Goal: Task Accomplishment & Management: Complete application form

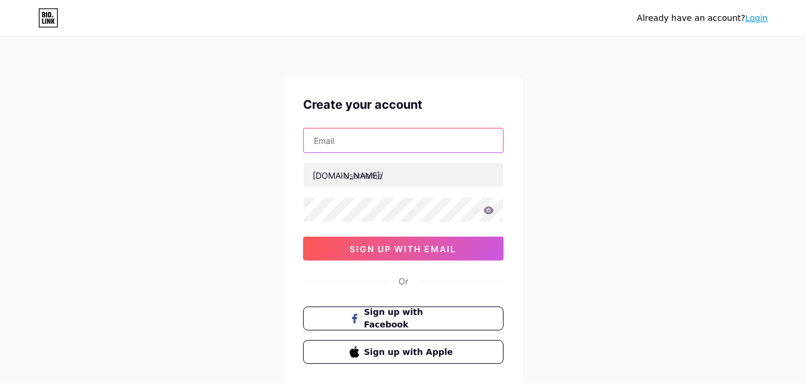
click at [325, 141] on input "text" at bounding box center [403, 140] width 199 height 24
type input "[EMAIL_ADDRESS][DOMAIN_NAME]"
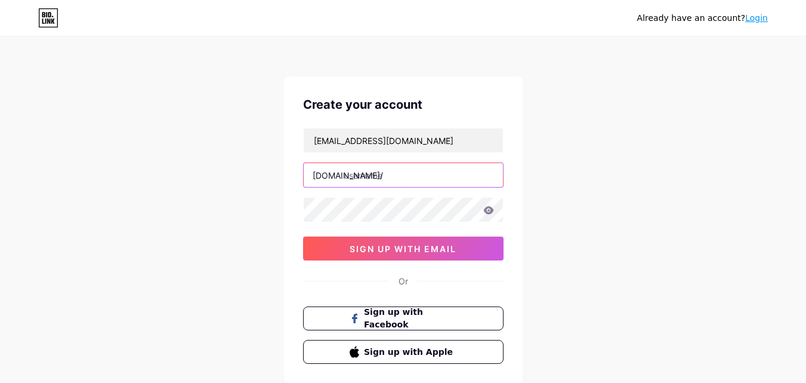
click at [367, 175] on input "text" at bounding box center [403, 175] width 199 height 24
paste input "mrcabby01"
type input "mrcabby01"
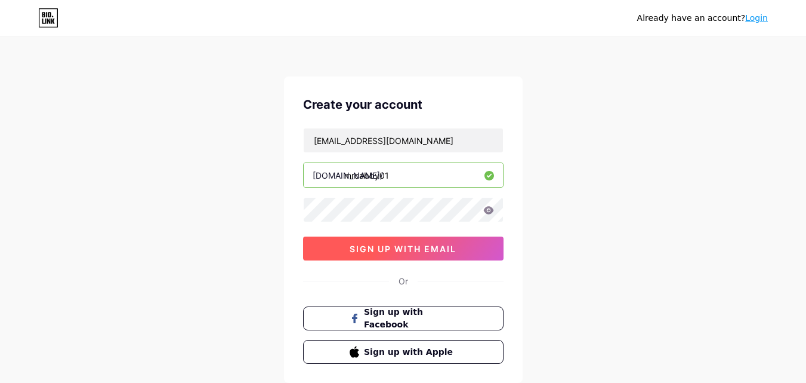
click at [376, 249] on span "sign up with email" at bounding box center [403, 248] width 107 height 10
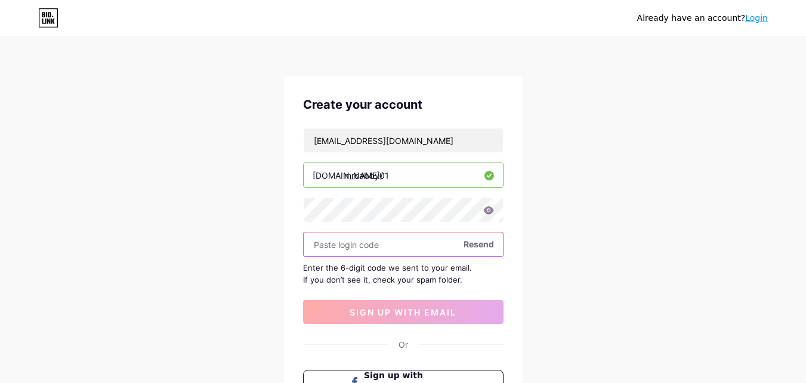
paste input "185352"
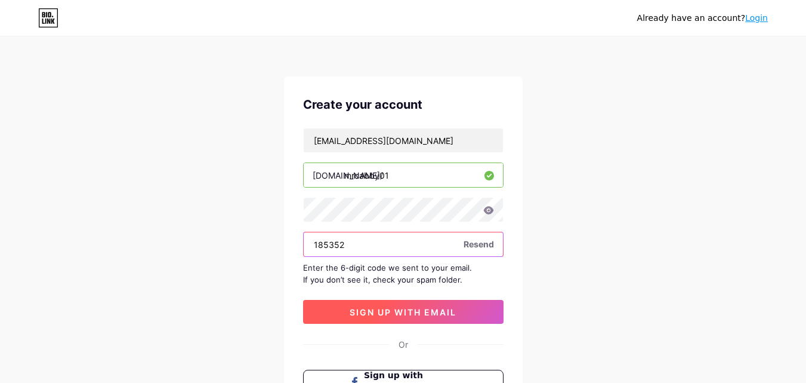
type input "185352"
click at [403, 313] on span "sign up with email" at bounding box center [403, 312] width 107 height 10
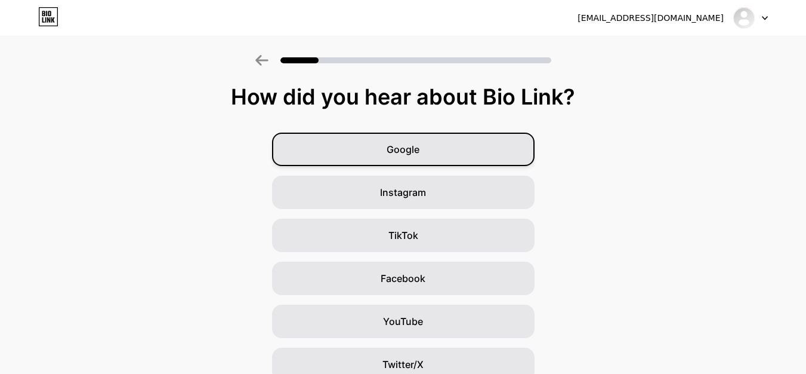
click at [414, 150] on span "Google" at bounding box center [403, 149] width 33 height 14
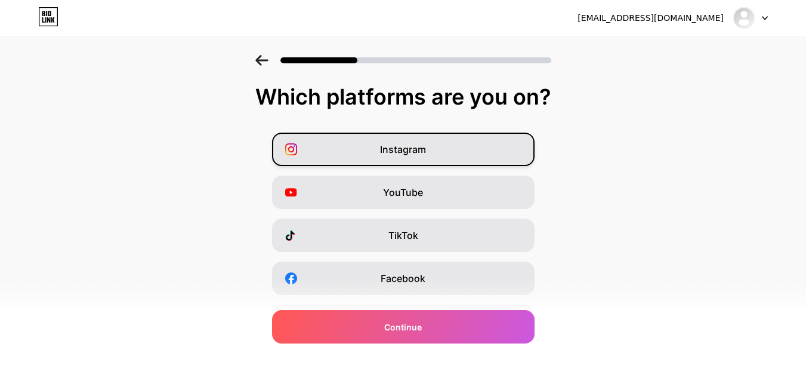
click at [419, 149] on span "Instagram" at bounding box center [403, 149] width 46 height 14
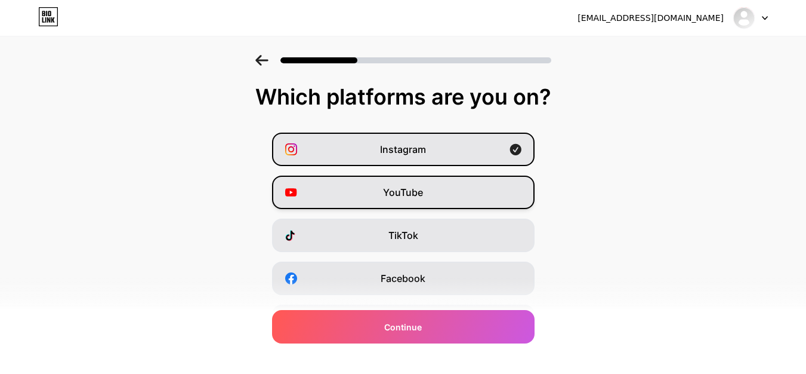
click at [448, 198] on div "YouTube" at bounding box center [403, 191] width 263 height 33
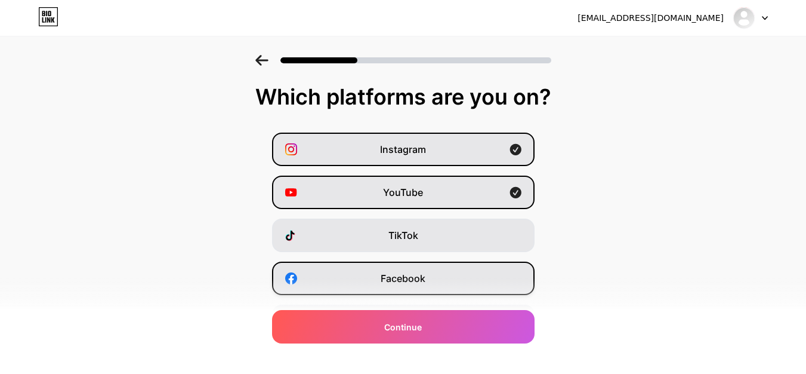
click at [453, 274] on div "Facebook" at bounding box center [403, 277] width 263 height 33
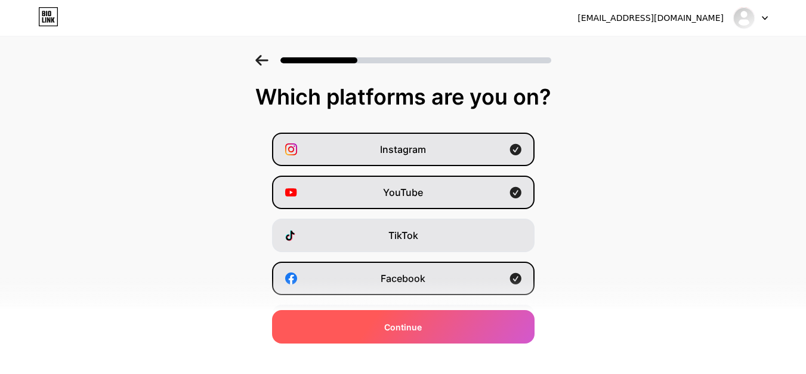
click at [412, 330] on span "Continue" at bounding box center [403, 326] width 38 height 13
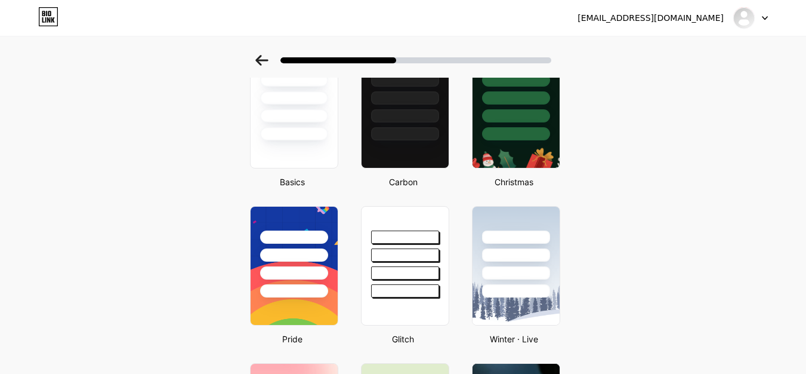
scroll to position [179, 0]
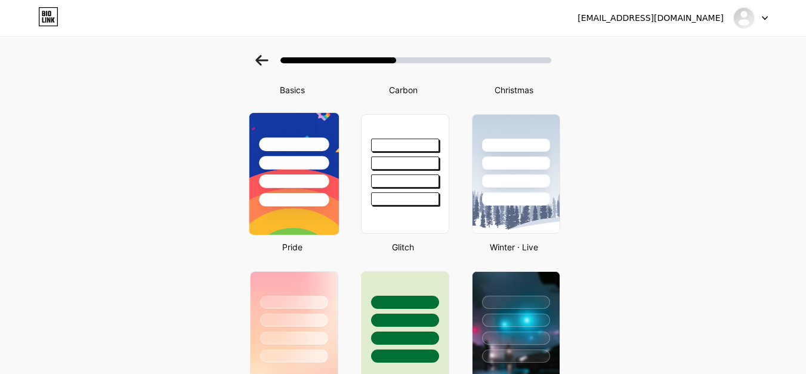
click at [306, 170] on div at bounding box center [294, 160] width 90 height 94
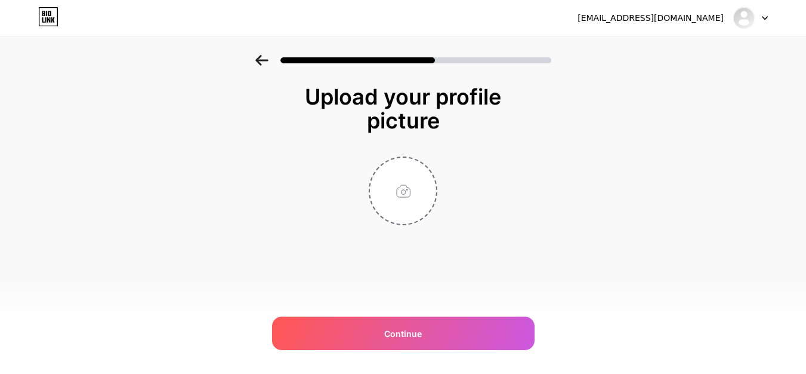
scroll to position [0, 0]
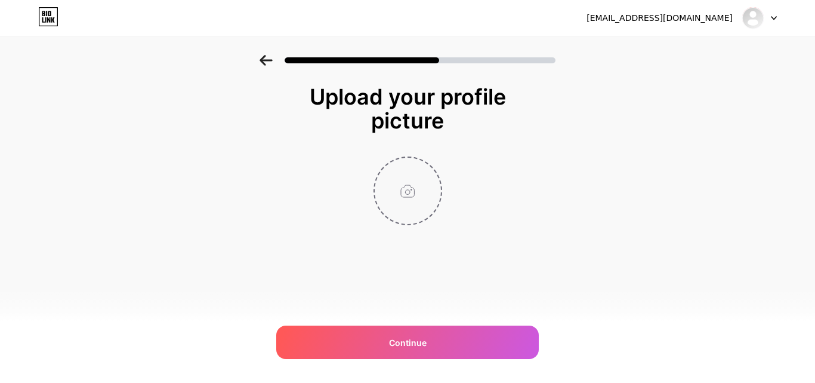
click at [408, 192] on input "file" at bounding box center [408, 191] width 66 height 66
type input "C:\fakepath\Mr.Cabby-logo.png"
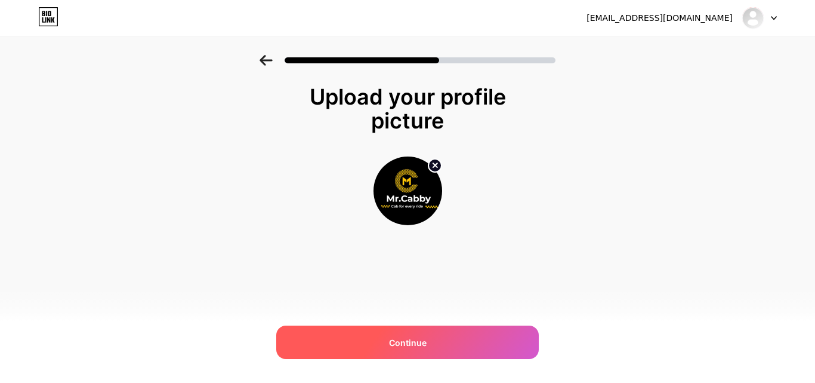
click at [409, 345] on span "Continue" at bounding box center [408, 342] width 38 height 13
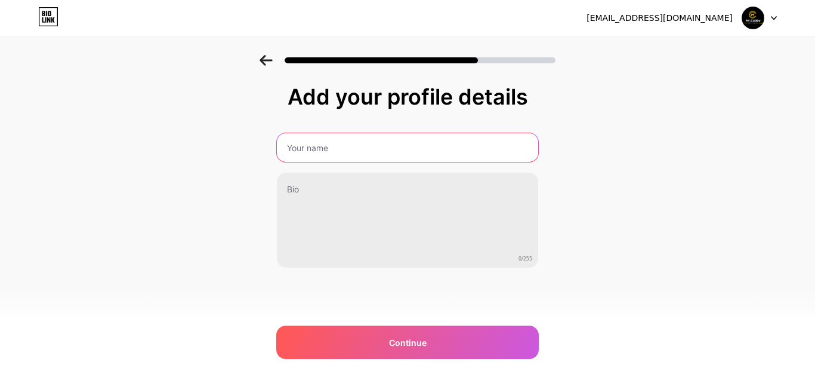
click at [311, 148] on input "text" at bounding box center [407, 147] width 261 height 29
type input "mrcabby"
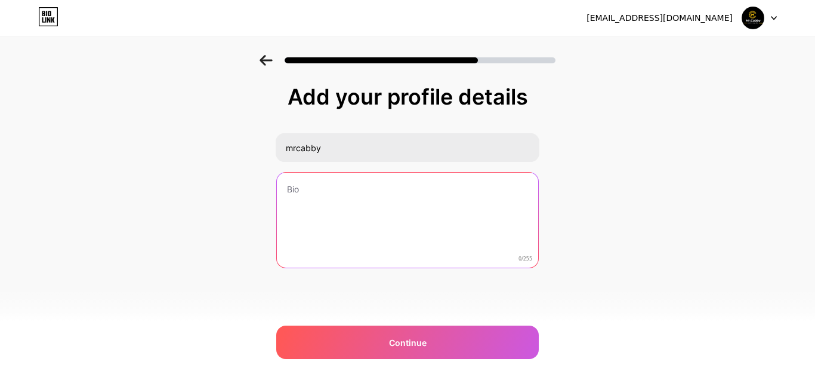
click at [309, 192] on textarea at bounding box center [407, 220] width 261 height 96
paste textarea "Mr. Cabby is India’s trusted taxi classified portal, offering cabs and Tempo Tr…"
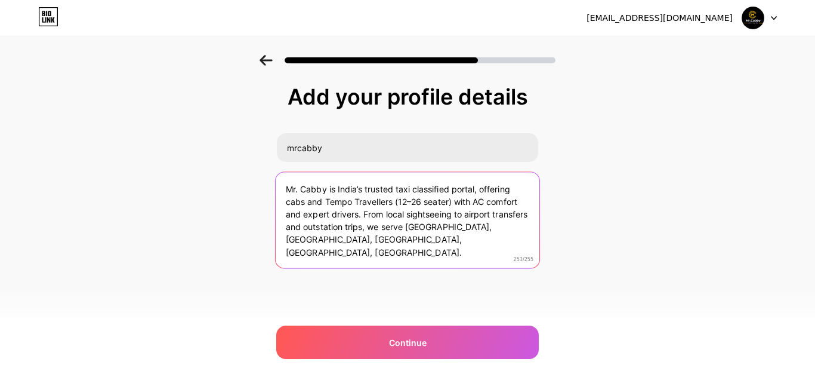
click at [0, 0] on span "Ignore" at bounding box center [0, 0] width 0 height 0
click at [0, 0] on span "seaters)" at bounding box center [0, 0] width 0 height 0
click at [0, 0] on span "[GEOGRAPHIC_DATA]," at bounding box center [0, 0] width 0 height 0
click at [0, 0] on span "and" at bounding box center [0, 0] width 0 height 0
click at [349, 239] on textarea "Mr. Cabby is India’s trusted taxi classified portal, offering cabs and Tempo Tr…" at bounding box center [408, 220] width 264 height 97
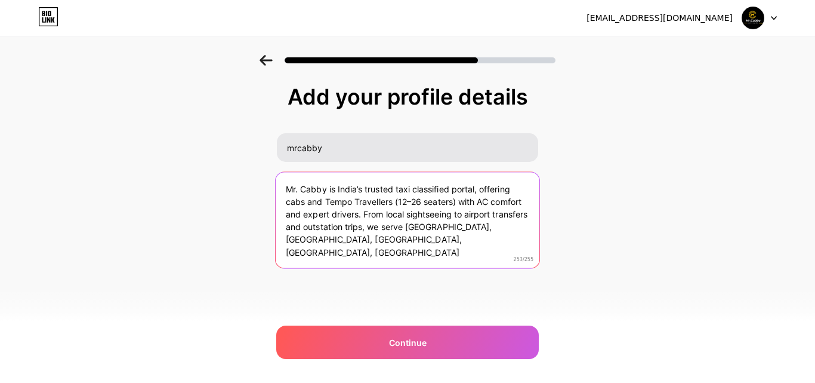
type textarea "Mr. Cabby is India’s trusted taxi classified portal, offering cabs and Tempo Tr…"
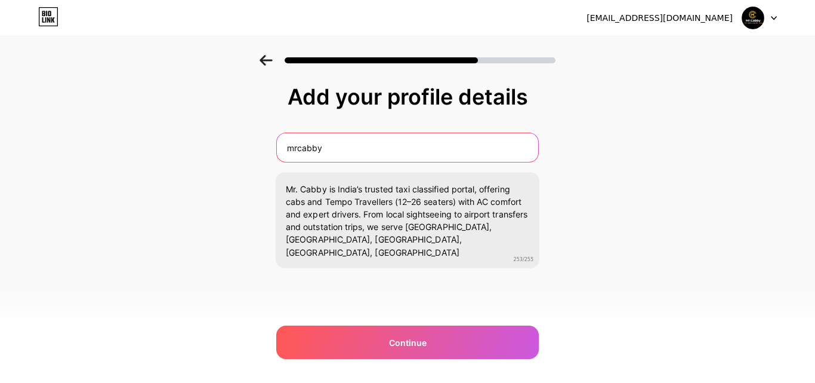
click at [328, 149] on input "mrcabby" at bounding box center [407, 147] width 261 height 29
paste input "taxi classified portal"
click at [293, 147] on input "mrcabby- taxi classified portal" at bounding box center [408, 147] width 264 height 29
click at [420, 144] on input "mrcabby- taxi classified portal" at bounding box center [408, 147] width 264 height 29
click at [291, 149] on input "mrcabby- taxi classified portal" at bounding box center [408, 147] width 264 height 29
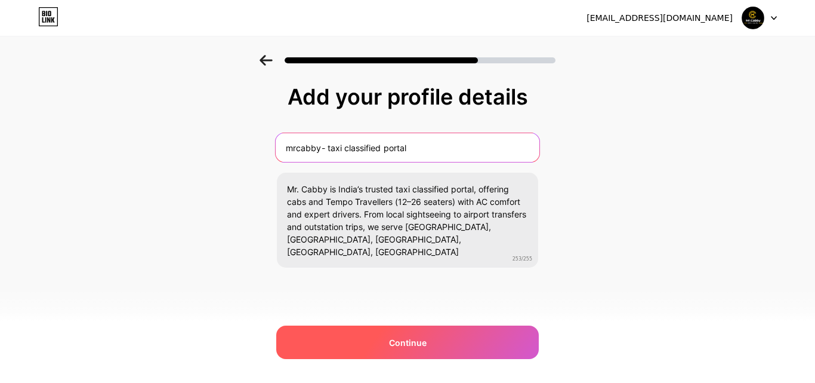
type input "mrcabby- taxi classified portal"
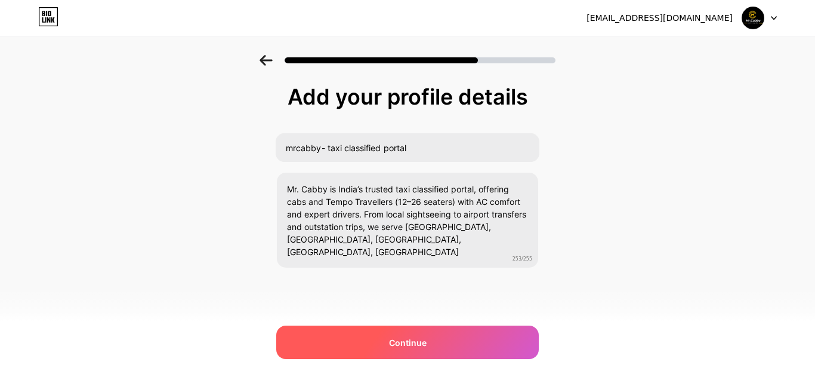
click at [423, 336] on span "Continue" at bounding box center [408, 342] width 38 height 13
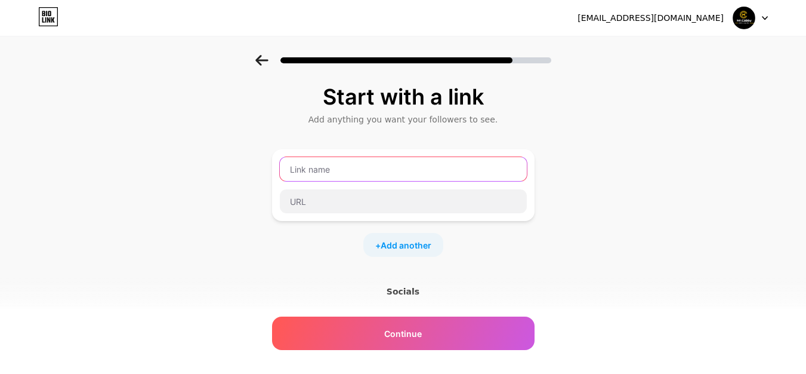
click at [323, 172] on input "text" at bounding box center [403, 169] width 247 height 24
paste input "mrcabby01"
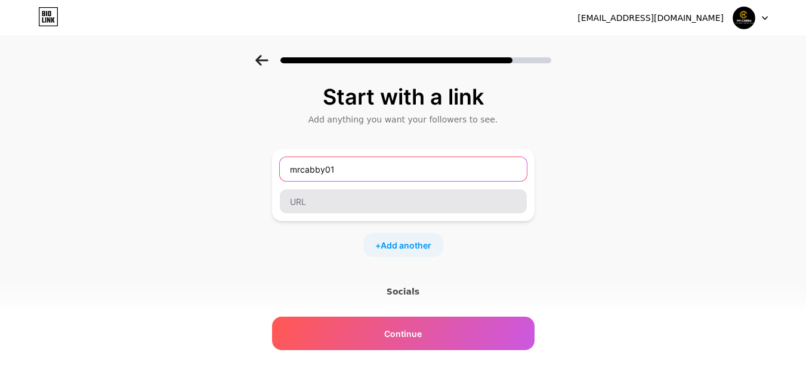
type input "mrcabby01"
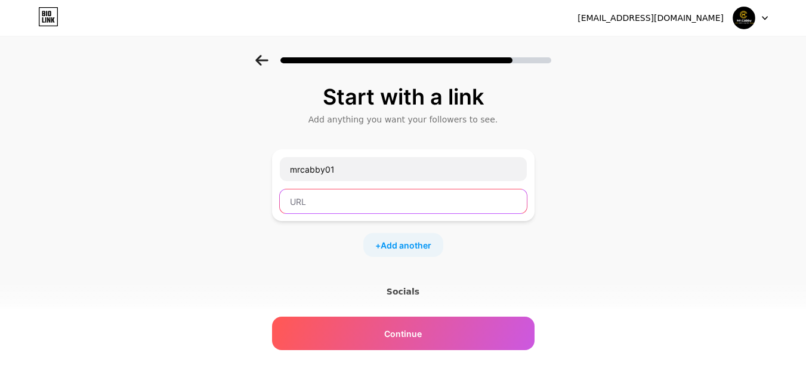
click at [320, 205] on input "text" at bounding box center [403, 201] width 247 height 24
paste input "[URL][DOMAIN_NAME]"
type input "[URL][DOMAIN_NAME]"
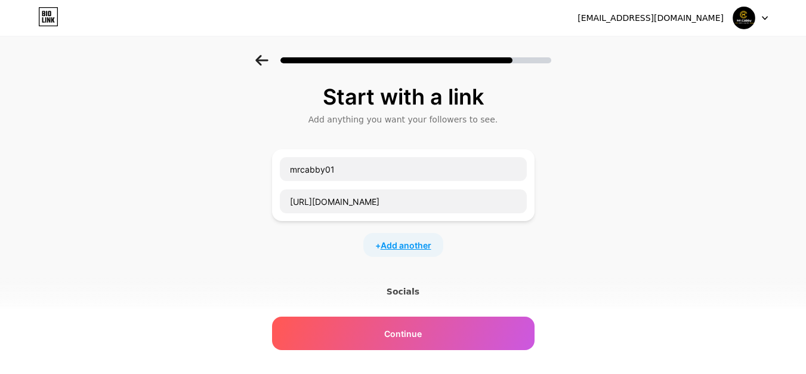
click at [414, 243] on span "Add another" at bounding box center [406, 245] width 51 height 13
click at [308, 254] on input "text" at bounding box center [403, 252] width 247 height 24
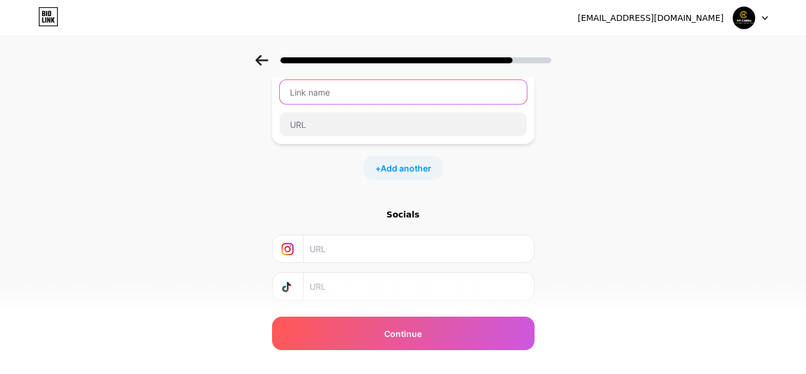
scroll to position [53, 0]
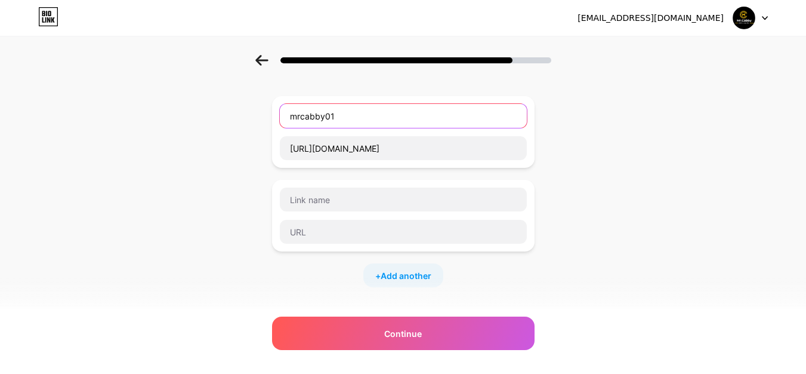
click at [340, 116] on input "mrcabby01" at bounding box center [403, 116] width 247 height 24
click at [348, 118] on input "mrcabby01" at bounding box center [403, 116] width 247 height 24
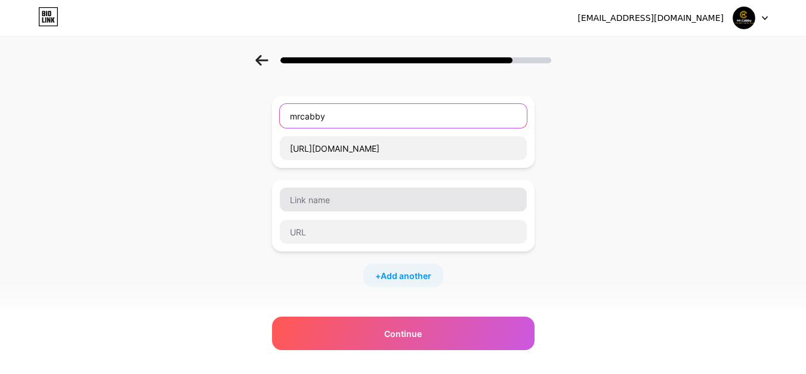
type input "mrcabby"
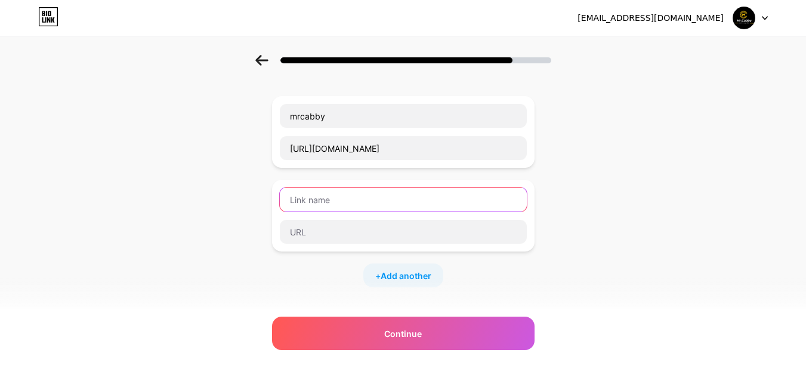
click at [320, 202] on input "text" at bounding box center [403, 199] width 247 height 24
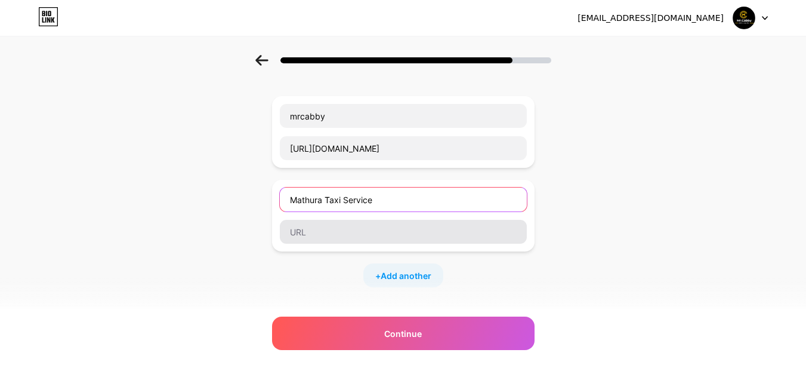
type input "Mathura Taxi Service"
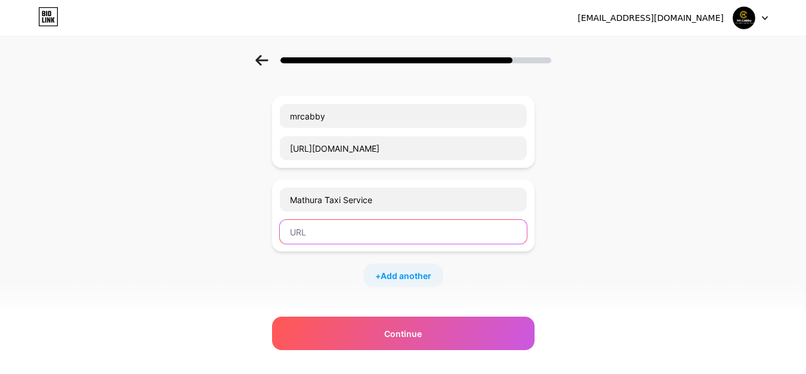
click at [330, 232] on input "text" at bounding box center [403, 232] width 247 height 24
paste input "[URL][DOMAIN_NAME]"
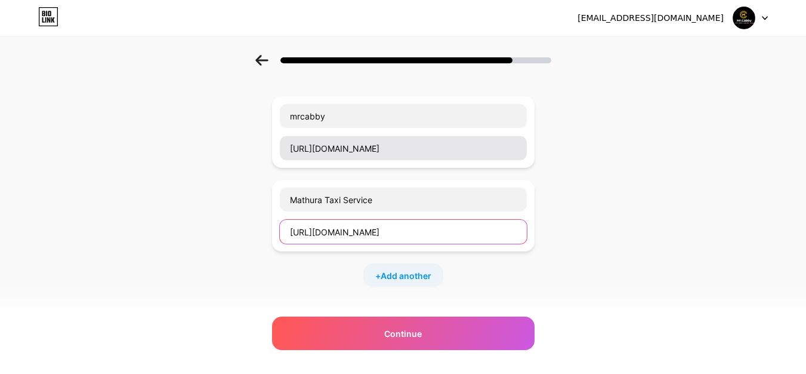
type input "[URL][DOMAIN_NAME]"
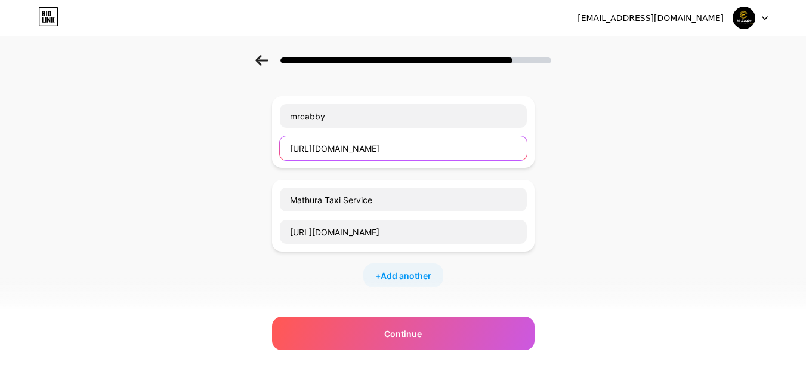
click at [483, 148] on input "[URL][DOMAIN_NAME]" at bounding box center [403, 148] width 247 height 24
type input "[URL][DOMAIN_NAME]"
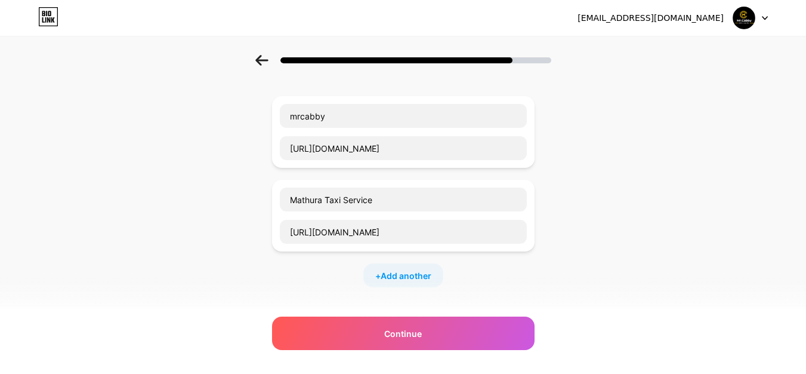
click at [605, 217] on div "Start with a link Add anything you want your followers to see. mrcabby [URL][DO…" at bounding box center [403, 253] width 806 height 503
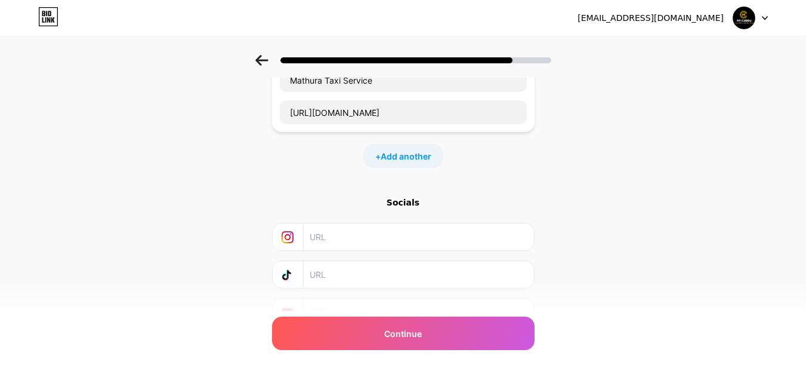
scroll to position [232, 0]
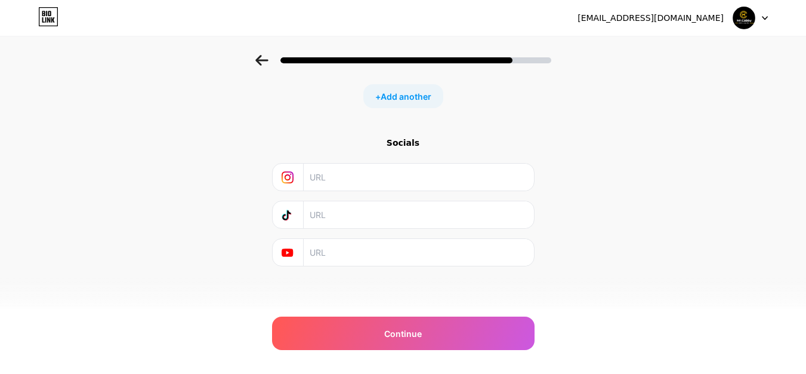
click at [323, 176] on input "text" at bounding box center [418, 177] width 217 height 27
paste input "[URL][DOMAIN_NAME]"
type input "[URL][DOMAIN_NAME]"
click at [346, 250] on input "text" at bounding box center [418, 252] width 217 height 27
paste input "[URL][DOMAIN_NAME]"
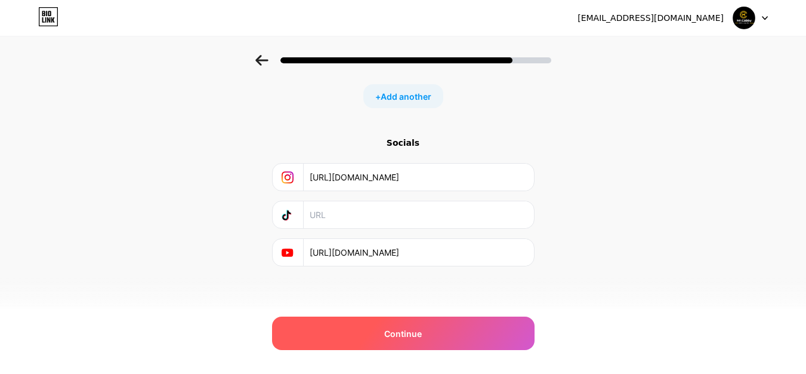
type input "[URL][DOMAIN_NAME]"
click at [413, 331] on span "Continue" at bounding box center [403, 333] width 38 height 13
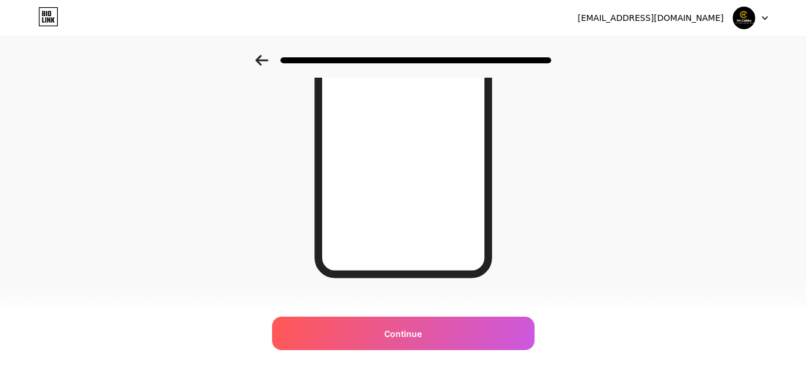
scroll to position [226, 0]
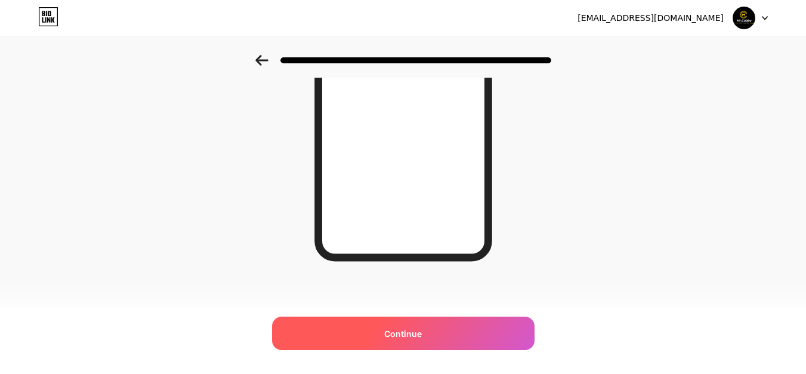
click at [414, 334] on span "Continue" at bounding box center [403, 333] width 38 height 13
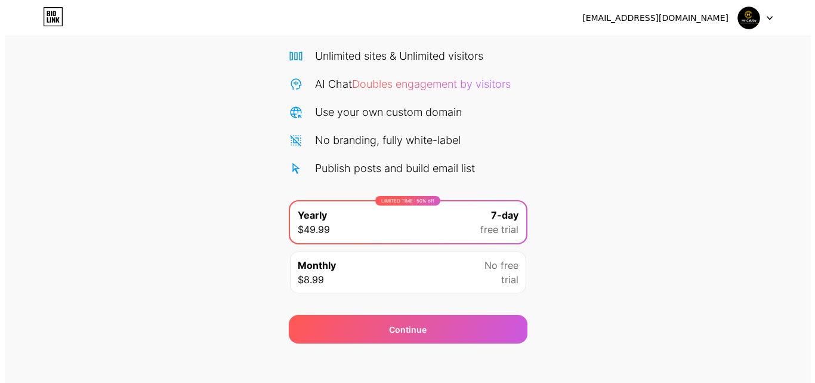
scroll to position [98, 0]
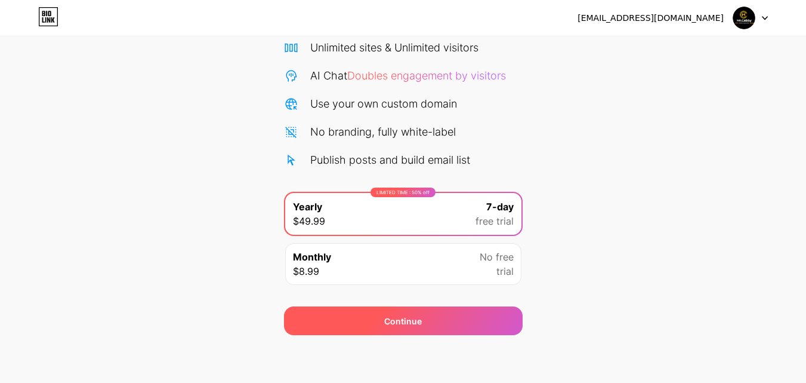
click at [411, 322] on div "Continue" at bounding box center [403, 320] width 38 height 13
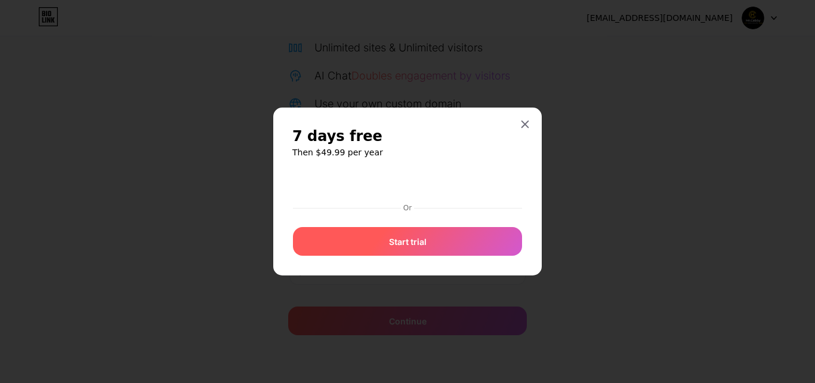
click at [408, 243] on span "Start trial" at bounding box center [408, 241] width 38 height 13
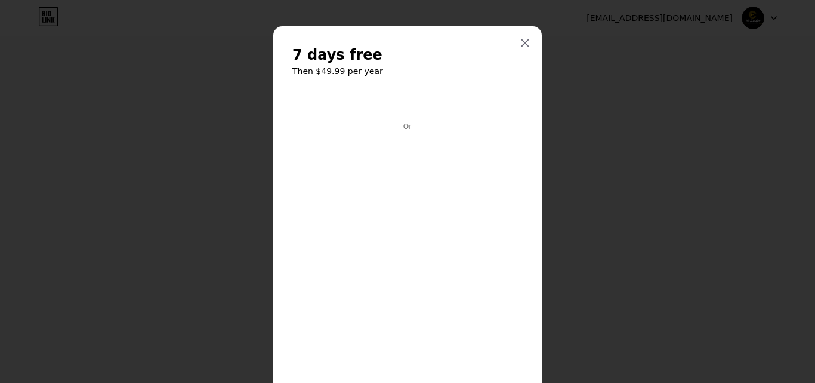
scroll to position [140, 0]
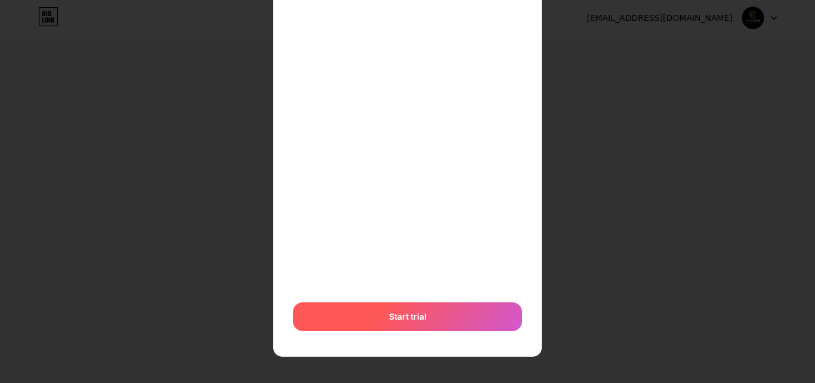
click at [411, 319] on span "Start trial" at bounding box center [408, 316] width 38 height 13
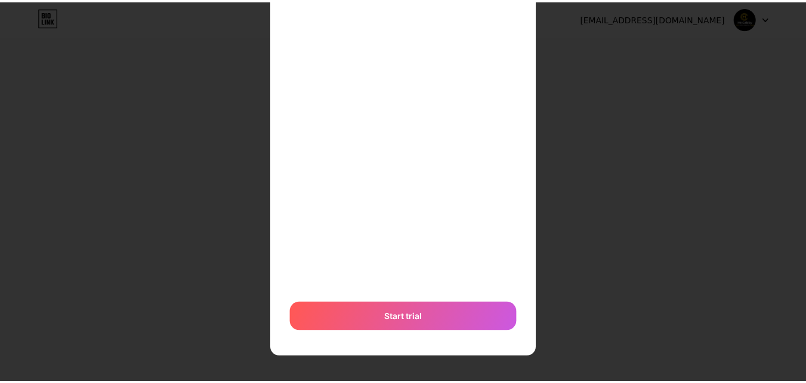
scroll to position [0, 0]
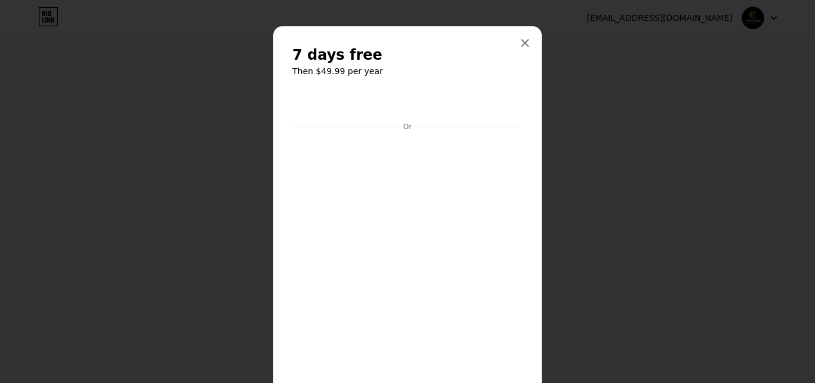
click at [523, 44] on icon at bounding box center [525, 43] width 10 height 10
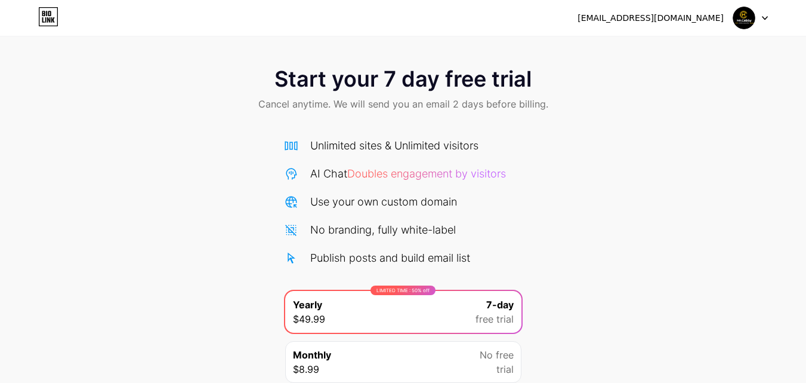
click at [742, 18] on img at bounding box center [744, 18] width 23 height 23
click at [48, 18] on icon at bounding box center [48, 19] width 3 height 5
click at [763, 16] on icon at bounding box center [765, 18] width 6 height 4
click at [739, 20] on img at bounding box center [744, 18] width 23 height 23
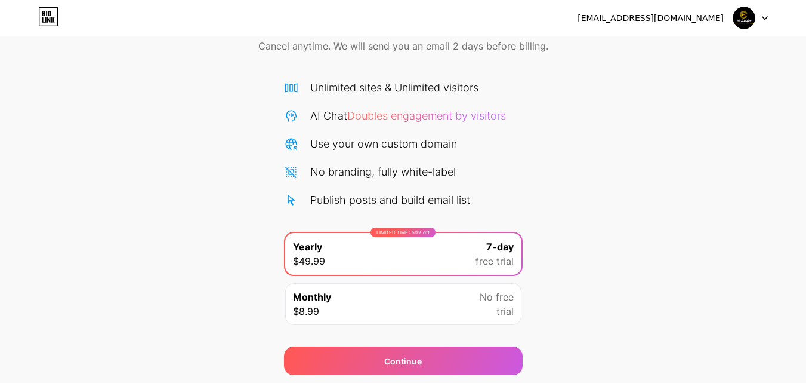
scroll to position [98, 0]
